Goal: Information Seeking & Learning: Find specific fact

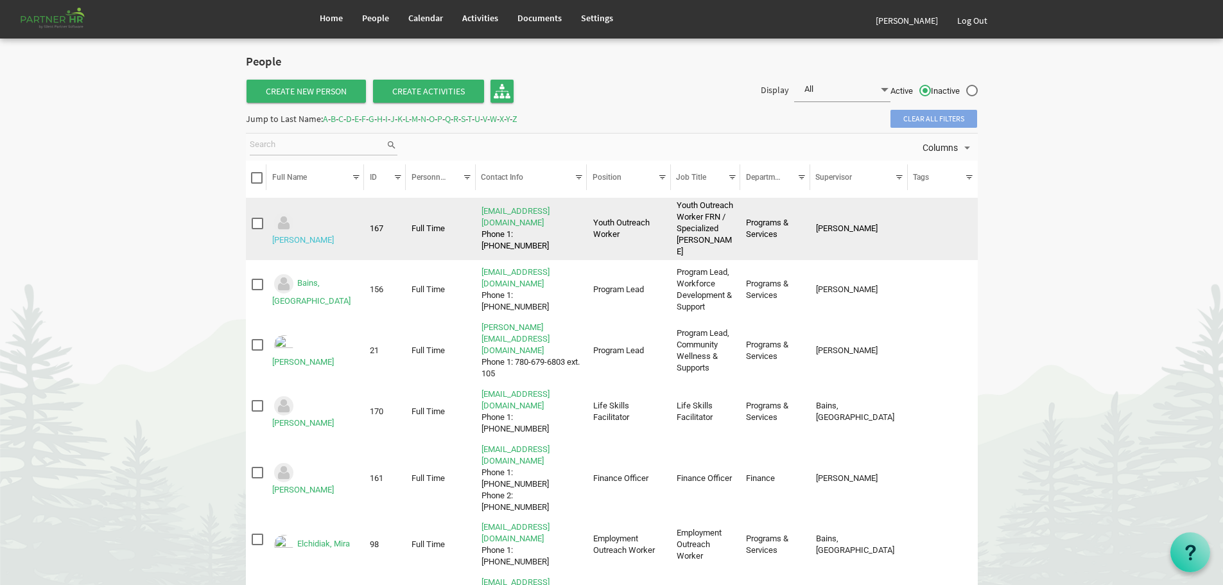
click at [311, 235] on link "Adkins, Megan" at bounding box center [303, 240] width 62 height 10
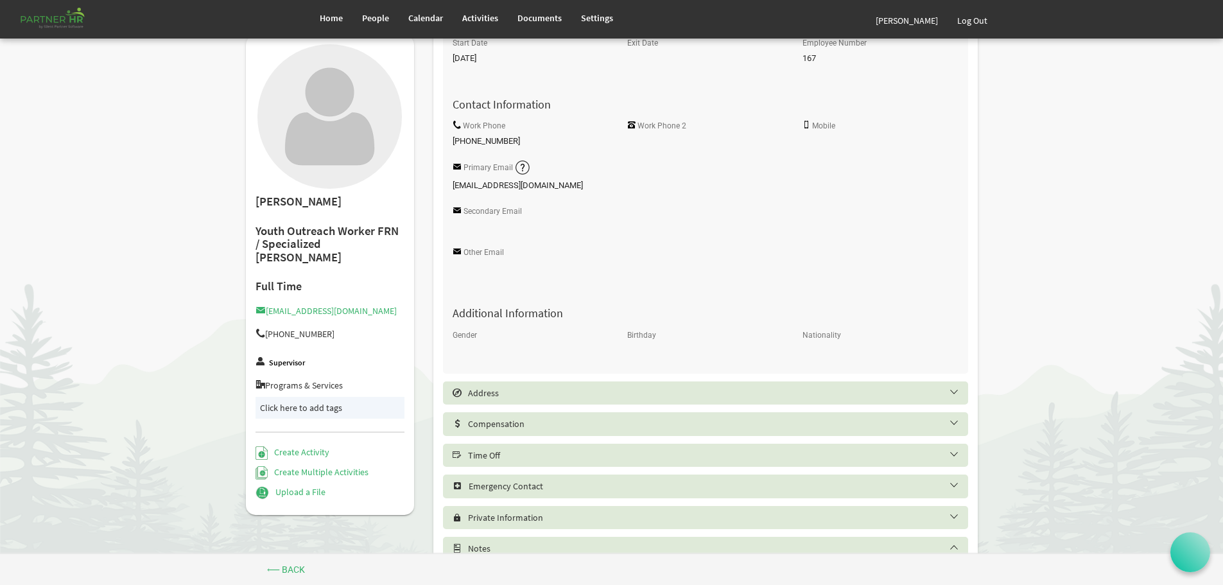
scroll to position [294, 0]
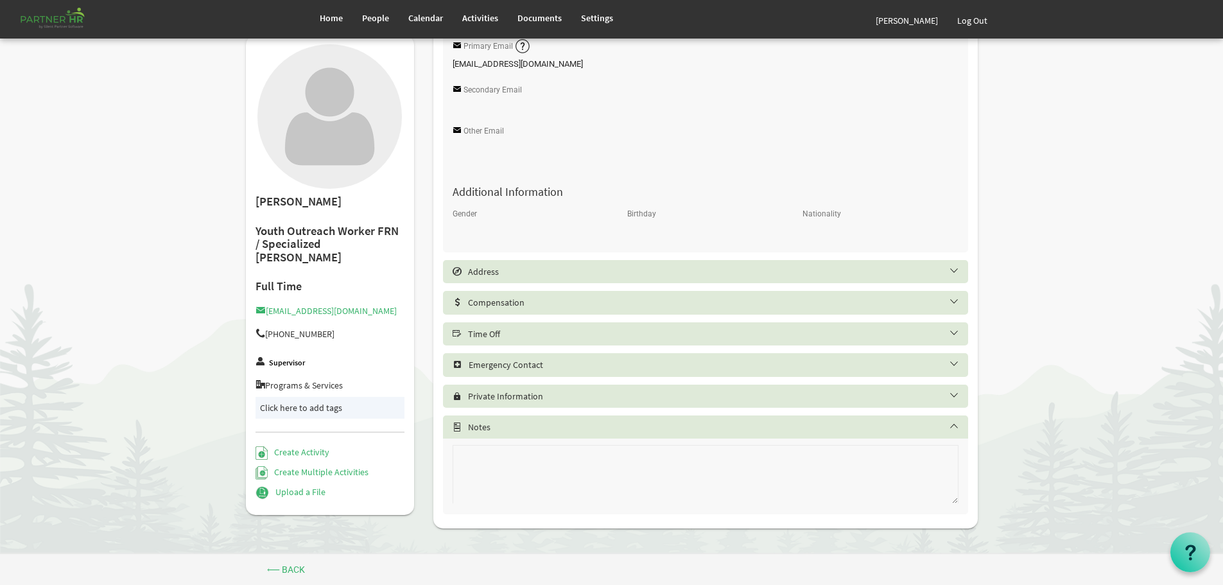
click at [954, 269] on h5 "Address" at bounding box center [715, 272] width 525 height 10
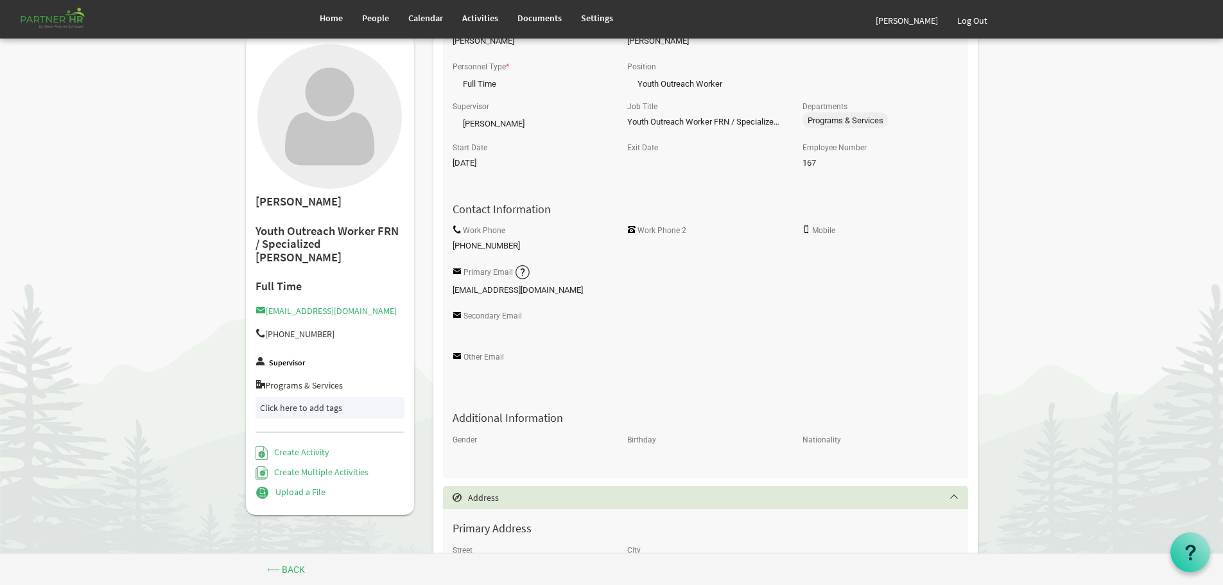
scroll to position [0, 0]
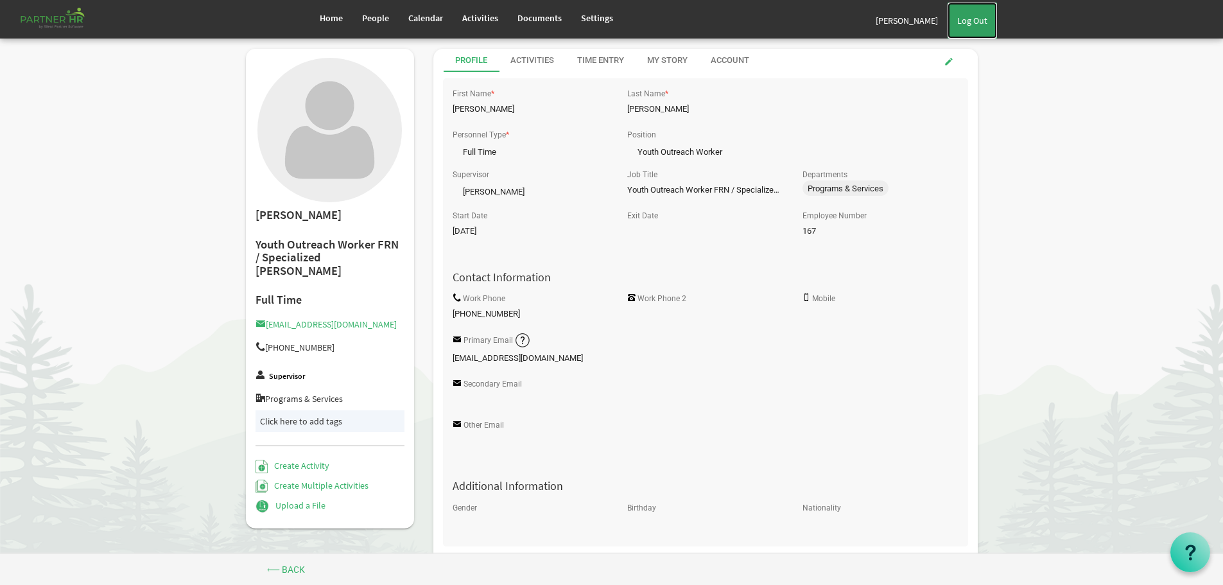
click at [972, 19] on link "Log Out" at bounding box center [972, 21] width 49 height 36
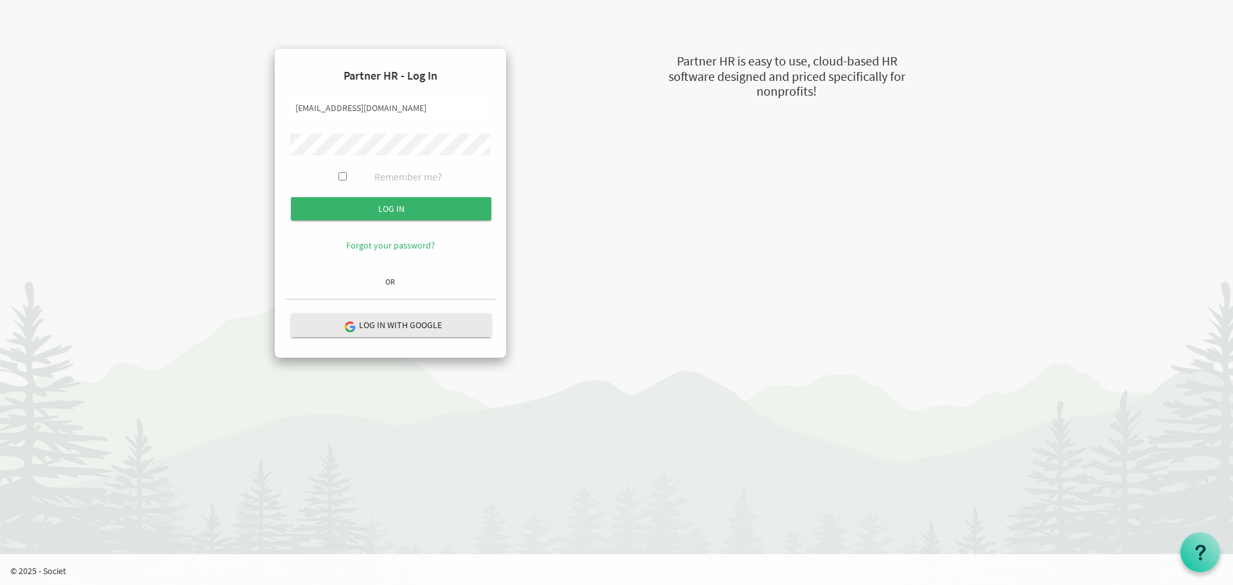
type input "fernandod@theopendoors.ca"
click at [393, 204] on input "Log in" at bounding box center [391, 208] width 200 height 23
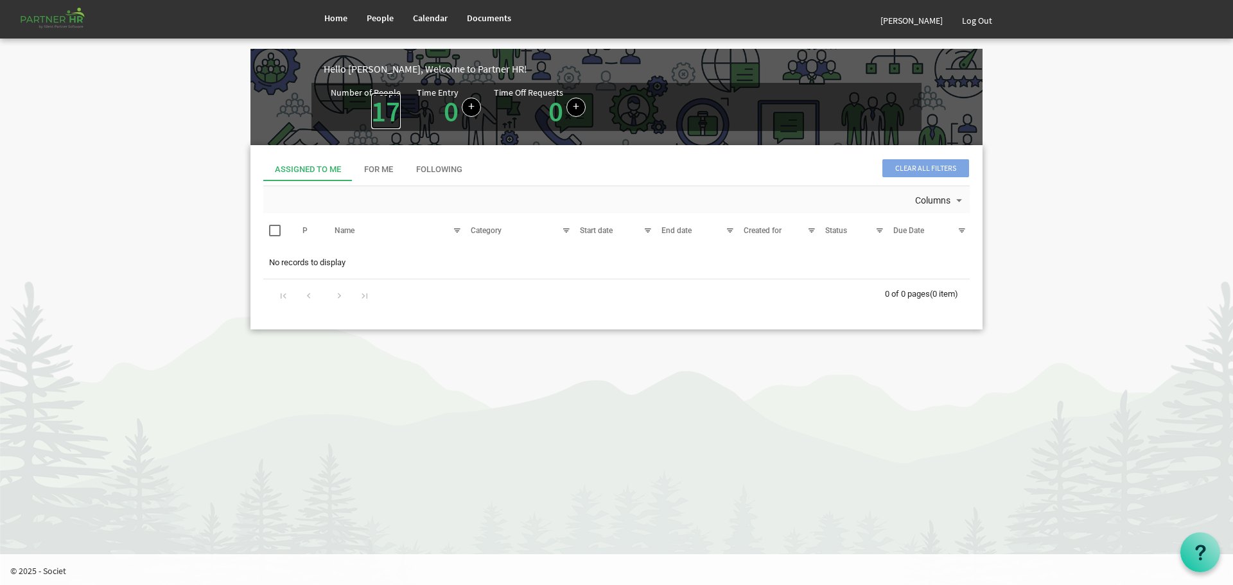
click at [384, 110] on link "17" at bounding box center [386, 111] width 30 height 36
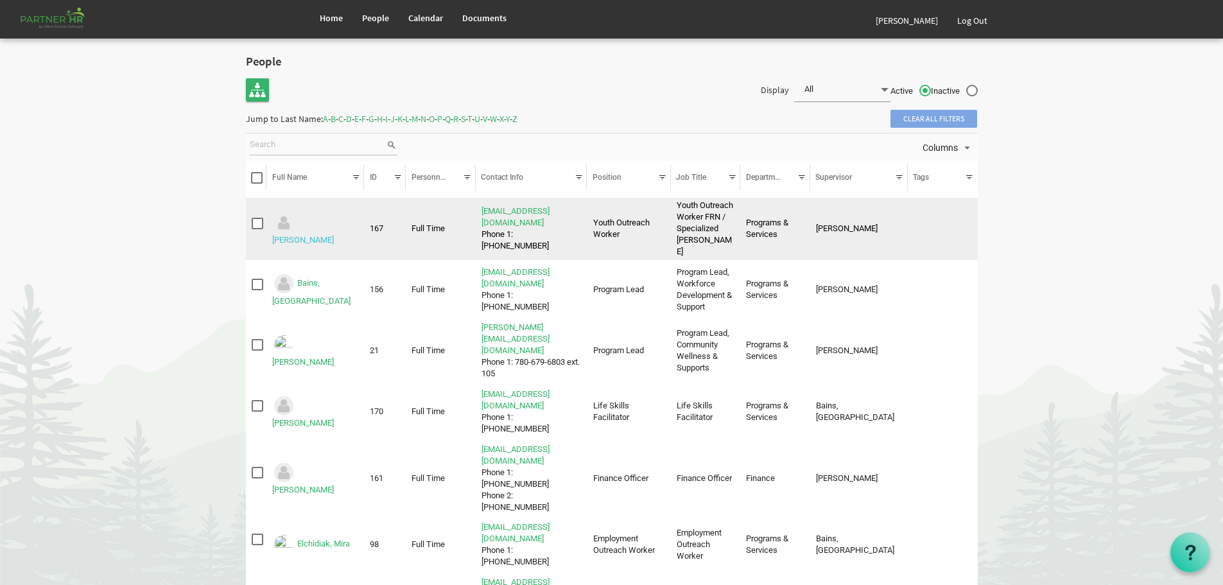
click at [316, 235] on link "Adkins, Megan" at bounding box center [303, 240] width 62 height 10
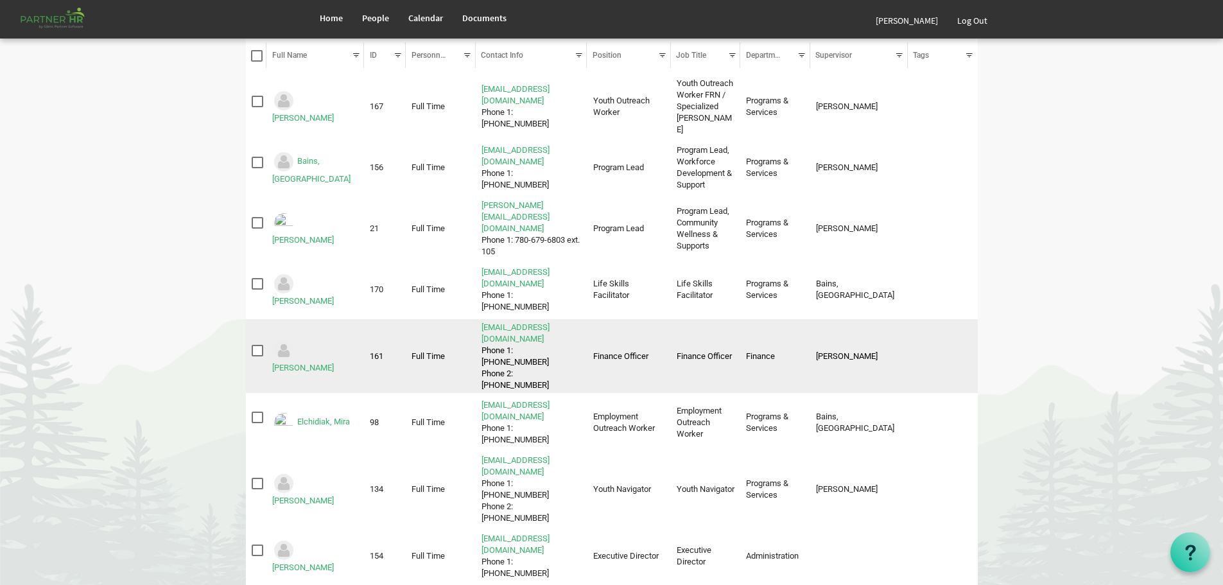
scroll to position [128, 0]
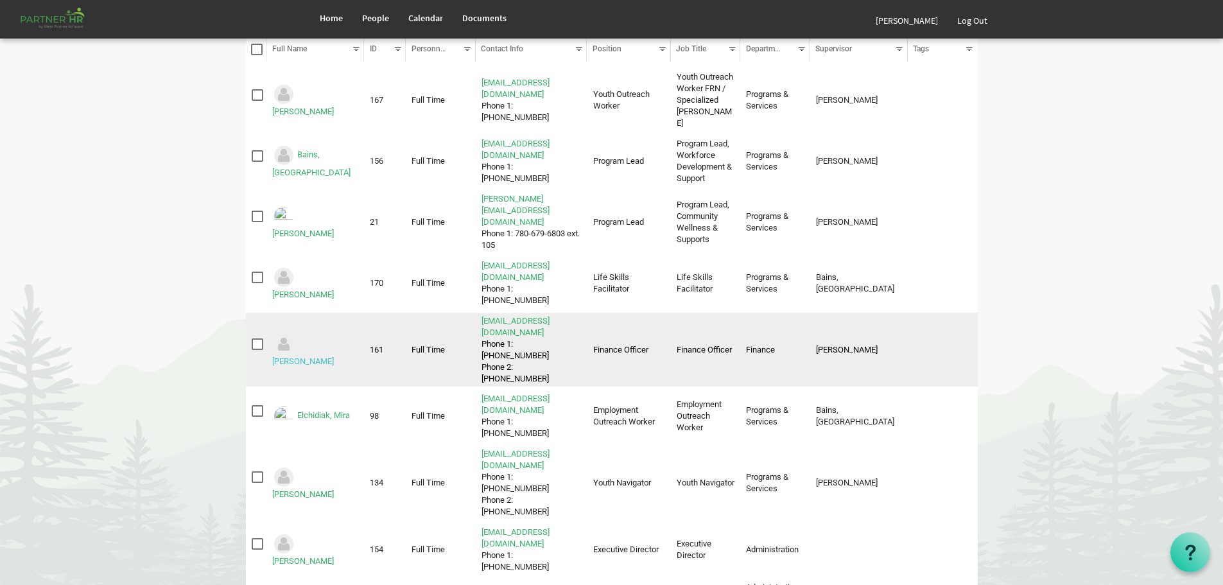
click at [313, 356] on link "Domingo, Fernando" at bounding box center [303, 361] width 62 height 10
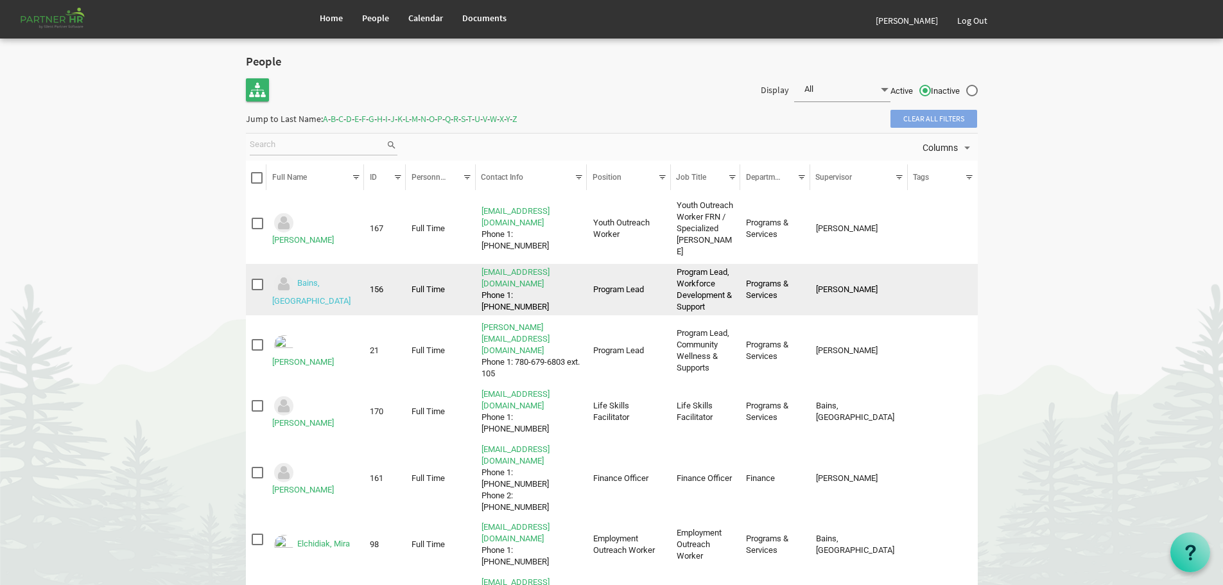
click at [322, 279] on link "Bains, [GEOGRAPHIC_DATA]" at bounding box center [311, 293] width 78 height 28
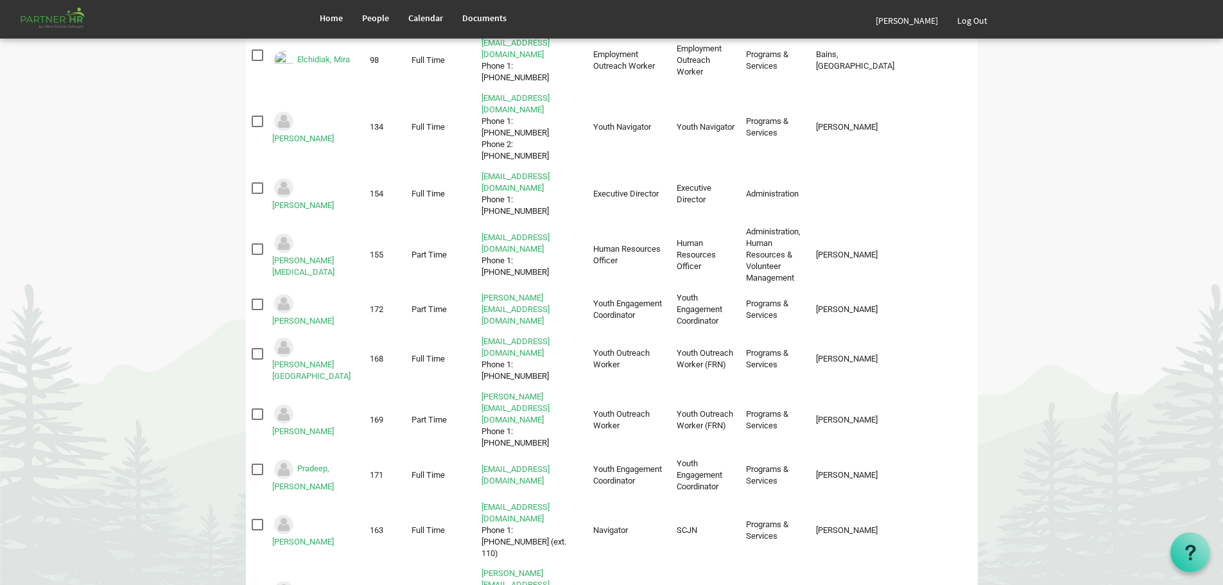
scroll to position [514, 0]
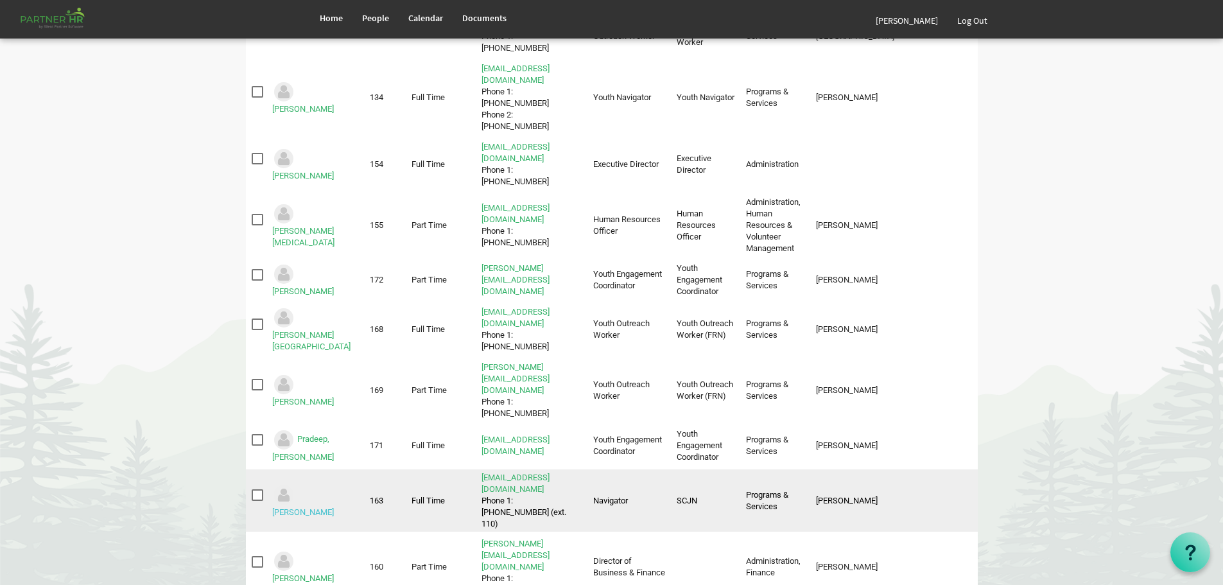
click at [317, 507] on link "[PERSON_NAME]" at bounding box center [303, 512] width 62 height 10
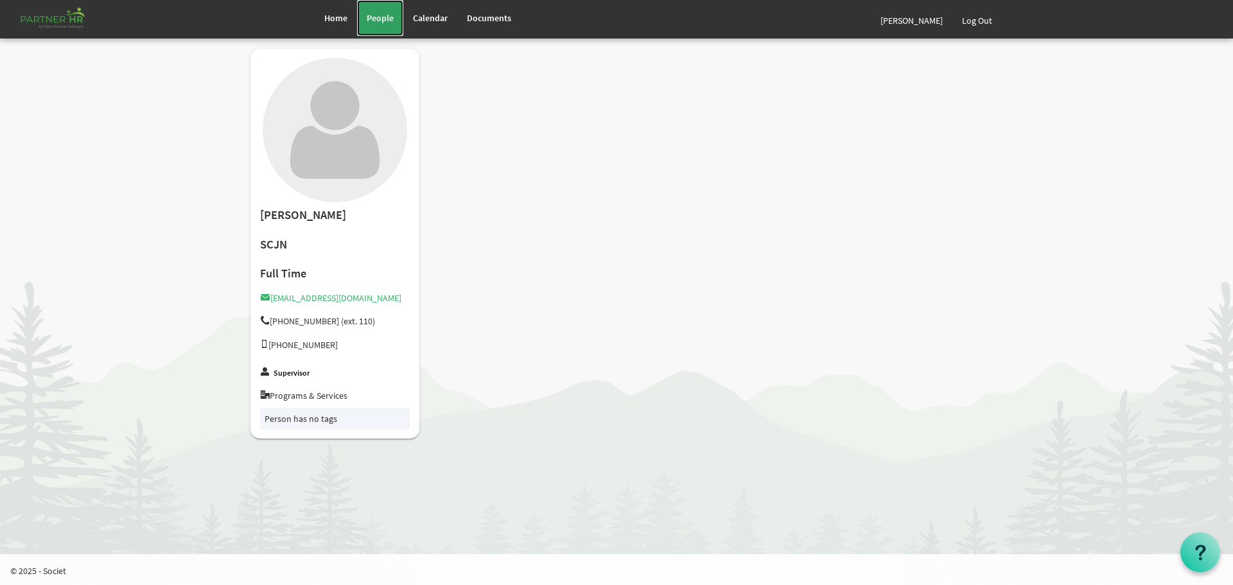
click at [378, 17] on span "People" at bounding box center [380, 18] width 27 height 12
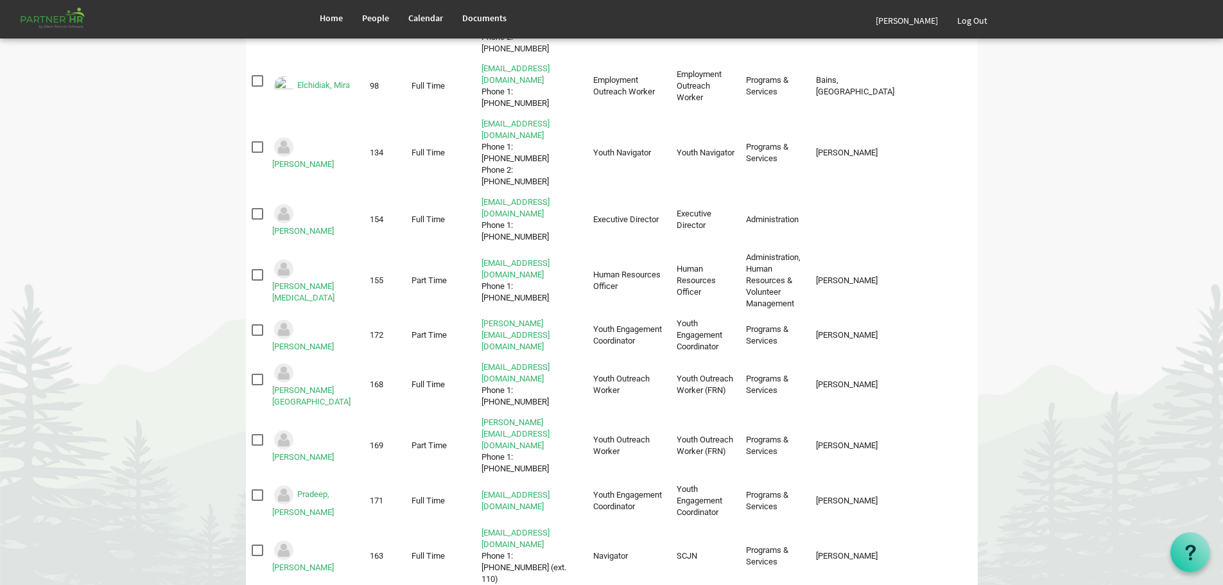
scroll to position [563, 0]
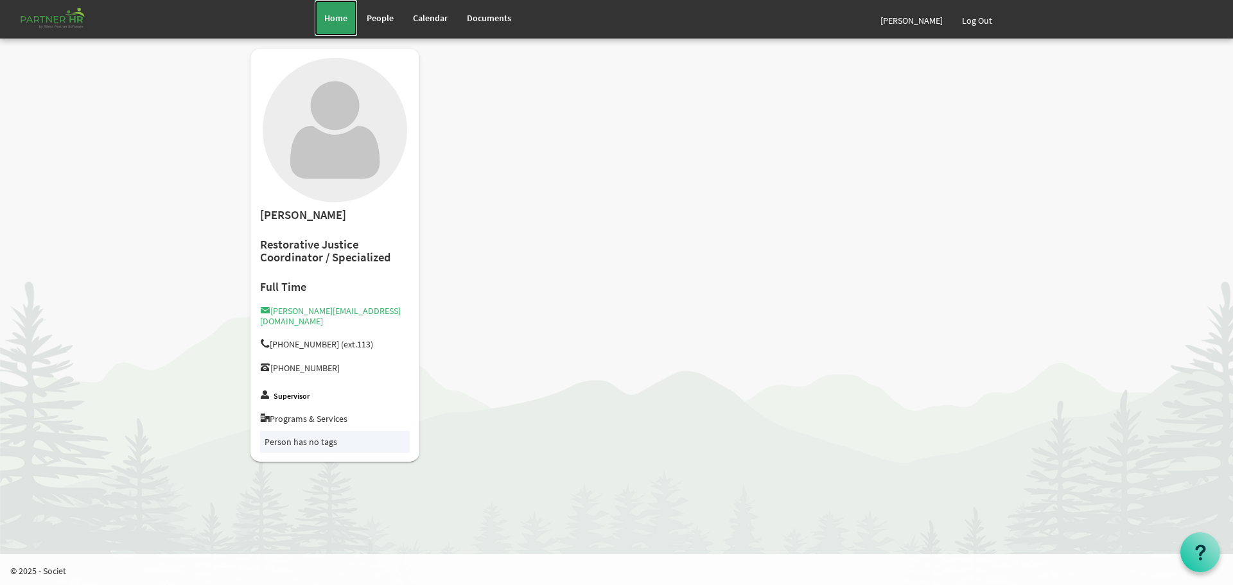
click at [339, 13] on span "Home" at bounding box center [335, 18] width 23 height 12
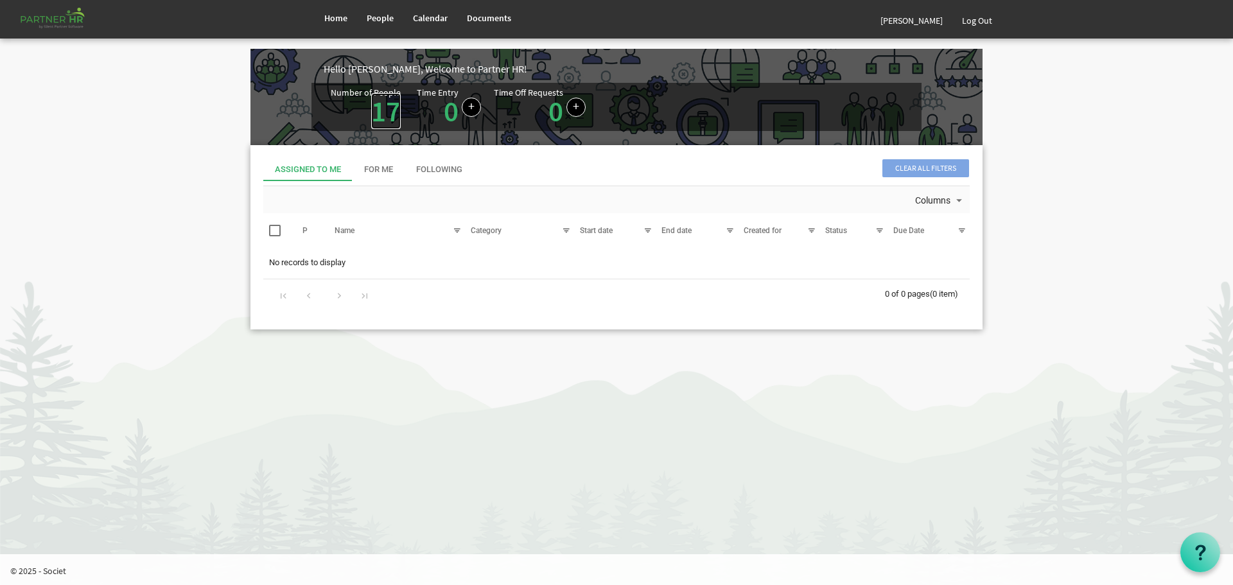
click at [383, 110] on link "17" at bounding box center [386, 111] width 30 height 36
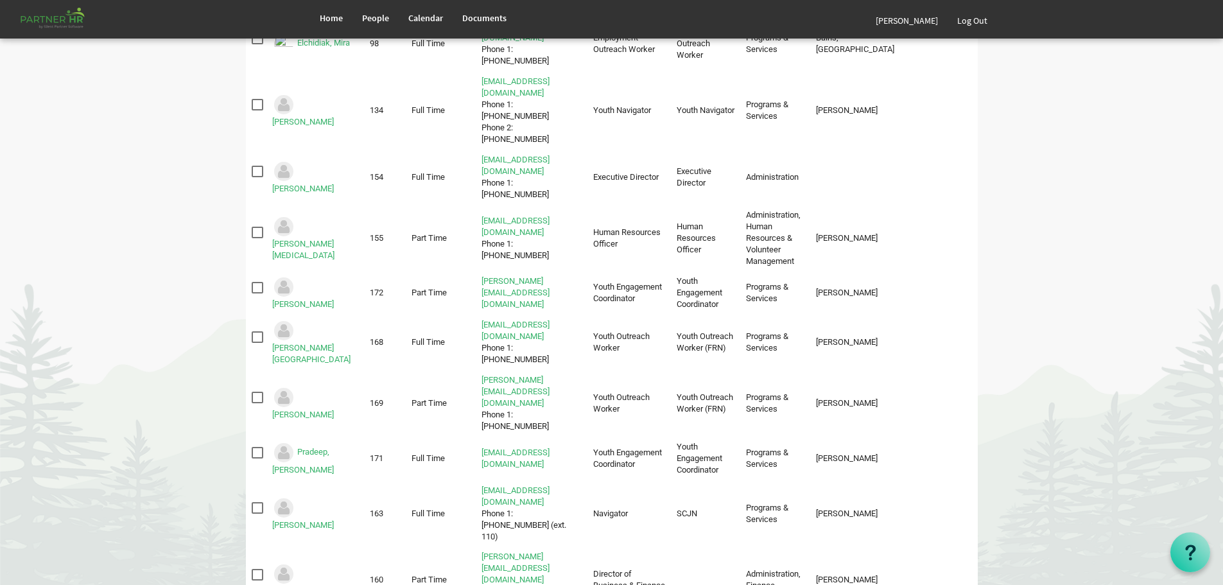
scroll to position [563, 0]
